Goal: Communication & Community: Answer question/provide support

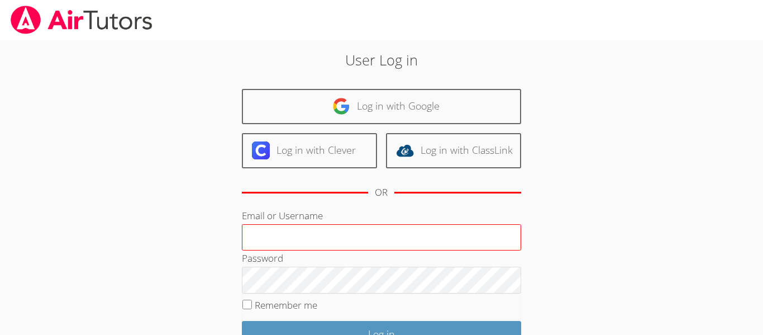
click at [321, 232] on input "Email or Username" at bounding box center [381, 237] width 279 height 27
type input "[EMAIL_ADDRESS][DOMAIN_NAME]"
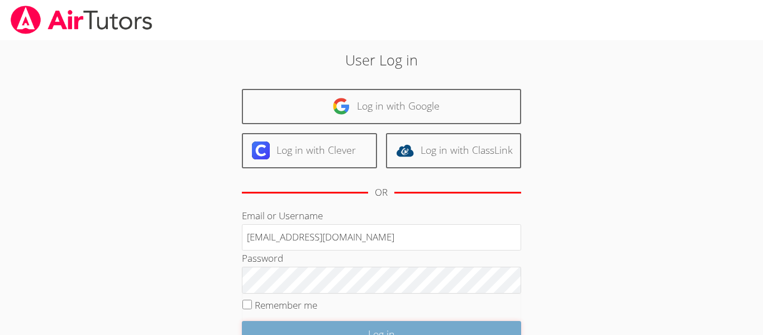
click at [449, 326] on input "Log in" at bounding box center [381, 334] width 279 height 26
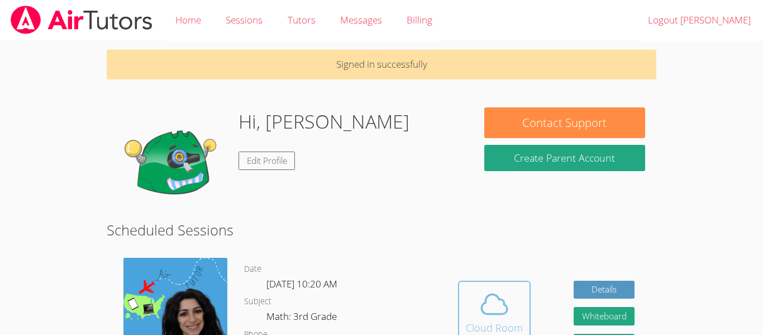
click at [482, 302] on icon at bounding box center [494, 303] width 31 height 31
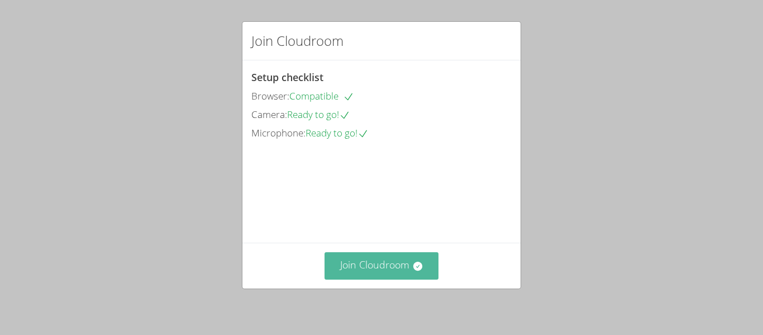
click at [355, 264] on button "Join Cloudroom" at bounding box center [382, 265] width 115 height 27
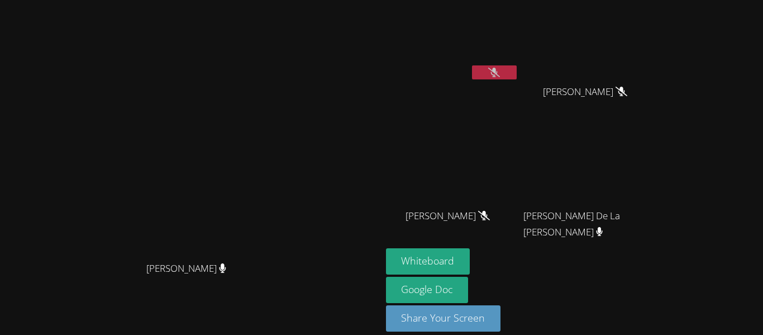
click at [500, 69] on icon at bounding box center [494, 72] width 12 height 9
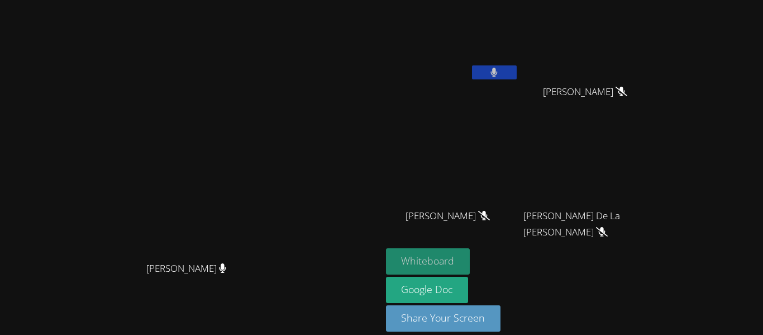
click at [470, 256] on button "Whiteboard" at bounding box center [428, 261] width 84 height 26
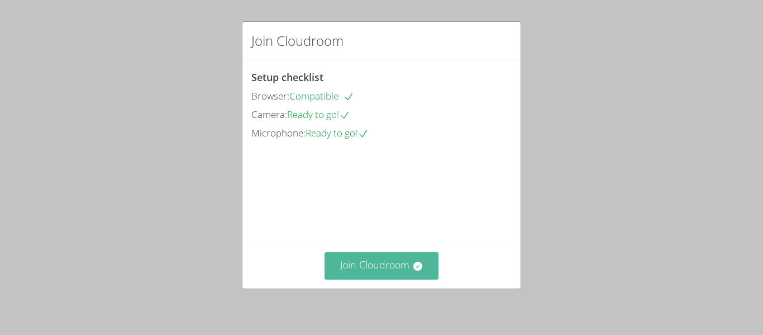
click at [404, 278] on button "Join Cloudroom" at bounding box center [382, 265] width 115 height 27
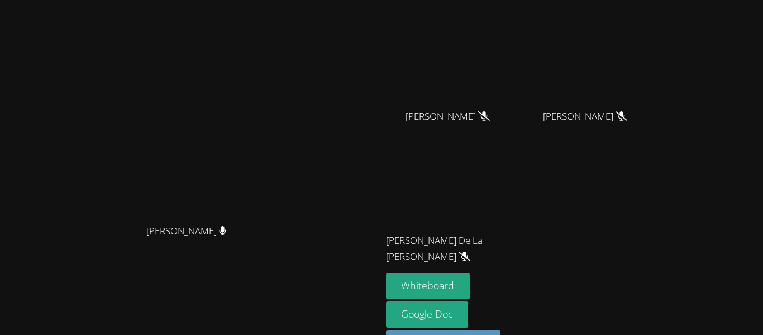
scroll to position [136, 0]
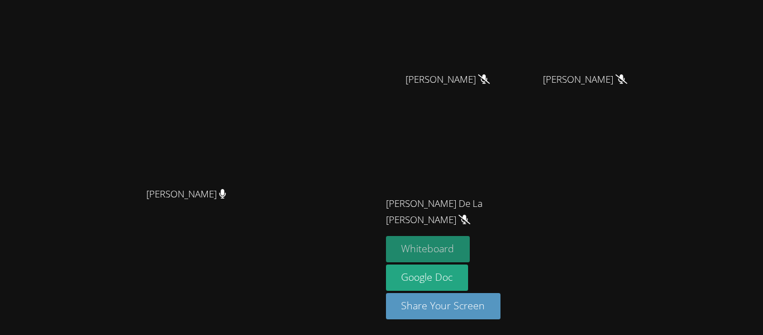
click at [470, 246] on button "Whiteboard" at bounding box center [428, 249] width 84 height 26
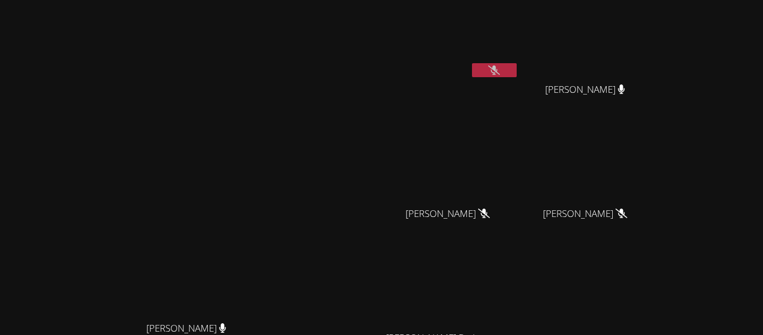
scroll to position [0, 0]
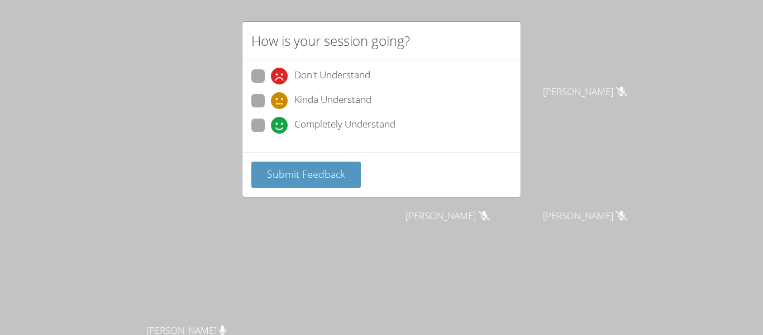
click at [261, 116] on div "Don't Understand Kinda Understand Completely Understand" at bounding box center [381, 103] width 260 height 69
click at [271, 134] on span at bounding box center [271, 134] width 0 height 0
click at [271, 123] on input "Completely Understand" at bounding box center [275, 122] width 9 height 9
radio input "true"
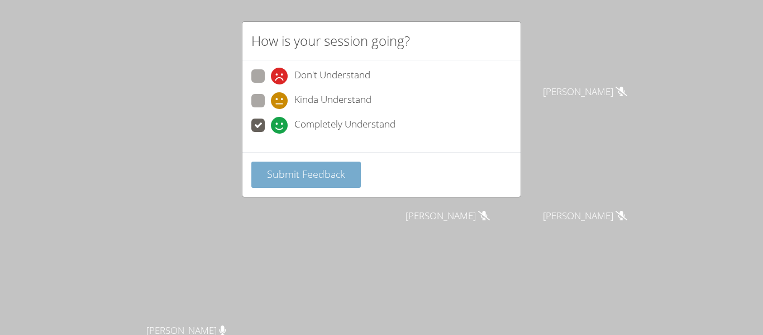
click at [282, 176] on span "Submit Feedback" at bounding box center [306, 173] width 78 height 13
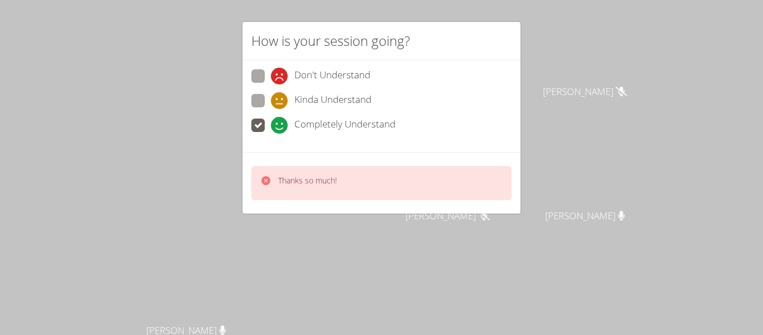
click at [589, 8] on div "How is your session going? Don't Understand Kinda Understand Completely Underst…" at bounding box center [381, 167] width 763 height 335
